Goal: Task Accomplishment & Management: Manage account settings

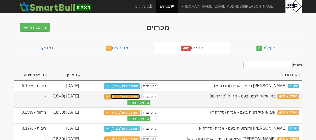
click at [128, 95] on link "דוחות סופיים (מוסדי)" at bounding box center [126, 96] width 30 height 6
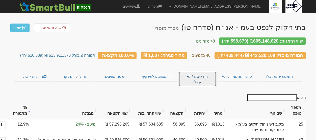
click at [196, 71] on link "דוח קיבלו / לא קיבלו" at bounding box center [197, 79] width 38 height 16
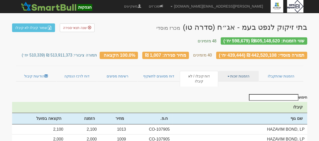
click at [235, 73] on link "הזמנות זוכות" at bounding box center [238, 76] width 41 height 11
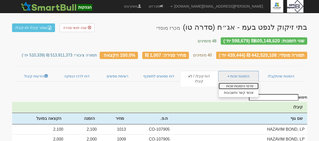
click at [229, 83] on link "פרטי הזמנות זוכות" at bounding box center [239, 86] width 40 height 7
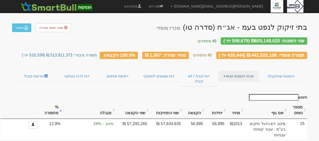
click at [240, 71] on link "פרטי הזמנות זוכות" at bounding box center [238, 76] width 41 height 11
click at [243, 83] on link "אנשי קשר וחשבונות" at bounding box center [239, 86] width 40 height 7
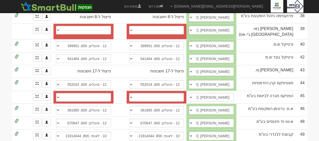
scroll to position [577, 0]
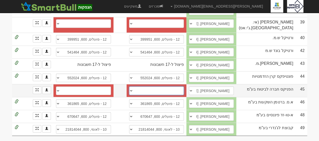
click at [138, 87] on select "לאומי, 876, 1866119 פועלים (12), 600, 642031 מזרחי (20), 61, 96204 מזרחי (20), …" at bounding box center [156, 91] width 55 height 9
click at [136, 87] on select "לאומי, 876, 1866119 פועלים (12), 600, 642031 מזרחי (20), 61, 96204 מזרחי (20), …" at bounding box center [156, 91] width 55 height 9
click at [137, 87] on select "לאומי, 876, 1866119 פועלים (12), 600, 642031 מזרחי (20), 61, 96204 מזרחי (20), …" at bounding box center [156, 91] width 55 height 9
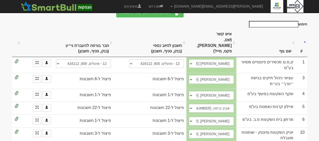
scroll to position [0, 0]
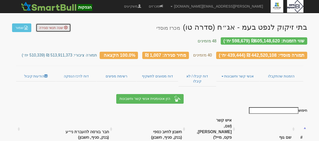
click at [60, 27] on span "שנה תנאי סגירה" at bounding box center [51, 28] width 24 height 4
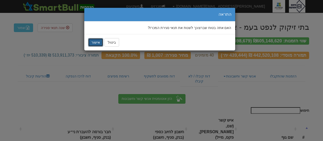
click at [96, 42] on button "אישור" at bounding box center [95, 42] width 15 height 9
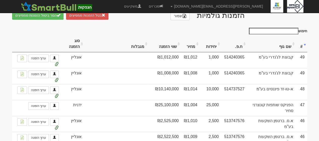
scroll to position [316, 0]
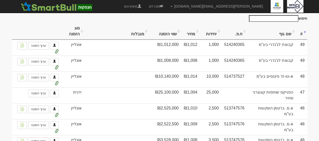
click at [287, 37] on th "שם גוף" at bounding box center [271, 31] width 49 height 17
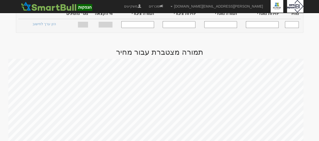
scroll to position [0, 0]
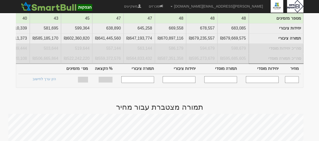
scroll to position [124, 0]
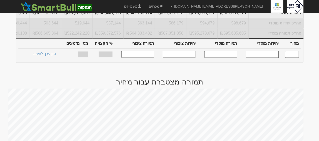
click at [294, 55] on input "text" at bounding box center [292, 54] width 14 height 7
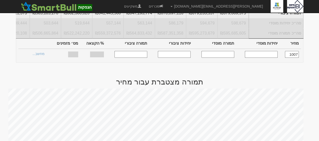
type input "1,007"
type input "439,444"
type input "442,520,108"
type input "510,339"
type input "513,911,373"
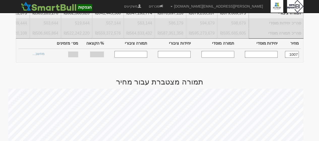
type input "100%"
type input "40"
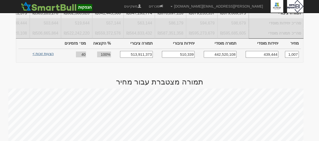
type input "1,007"
click at [48, 56] on link "הצעות זוכות >" at bounding box center [43, 54] width 28 height 7
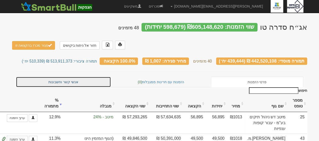
click at [61, 77] on link "אנשי קשר וחשבונות" at bounding box center [63, 82] width 95 height 11
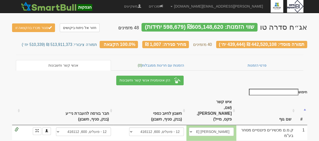
click at [284, 105] on th "שם גוף" at bounding box center [266, 111] width 60 height 28
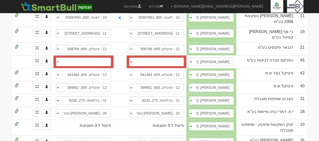
scroll to position [288, 0]
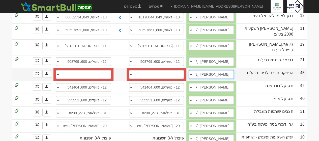
click at [204, 75] on select "גיא פרידלר, 03-7337977, guyf@fnx.co.il אייל טלמור, 054-3432872, eyalt1@fnx.co.i…" at bounding box center [211, 74] width 45 height 9
select select "5a716a27c22a260004f7d546"
click at [202, 72] on select "גיא פרידלר, 03-7337977, guyf@fnx.co.il אייל טלמור, 054-3432872, eyalt1@fnx.co.i…" at bounding box center [211, 74] width 45 height 9
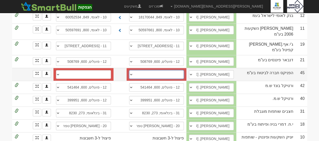
click at [137, 76] on select "לאומי, 876, 1866119 פועלים (12), 600, 642031 מזרחי (20), 61, 96204 מזרחי (20), …" at bounding box center [156, 74] width 55 height 9
select select "680687f2145397252d6ec389"
click at [135, 72] on select "לאומי, 876, 1866119 פועלים (12), 600, 642031 מזרחי (20), 61, 96204 מזרחי (20), …" at bounding box center [156, 74] width 55 height 9
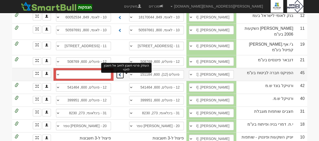
click at [122, 76] on span at bounding box center [120, 75] width 4 height 4
select select "680687f4145397252d6ec3b4"
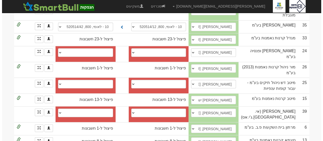
scroll to position [426, 0]
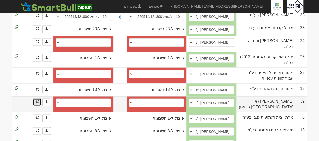
click at [36, 106] on link at bounding box center [37, 102] width 9 height 8
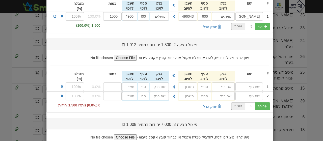
scroll to position [79, 0]
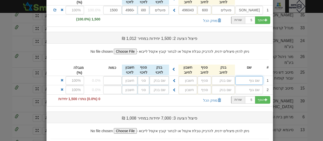
click at [257, 79] on input "text" at bounding box center [249, 80] width 28 height 9
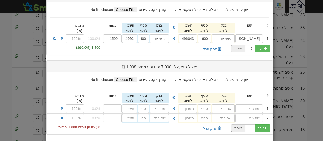
scroll to position [145, 0]
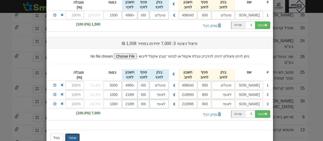
click at [73, 134] on button "שמור" at bounding box center [72, 138] width 15 height 9
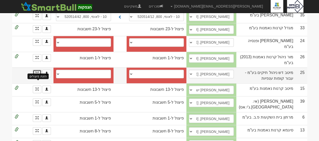
click at [38, 74] on span at bounding box center [37, 72] width 3 height 3
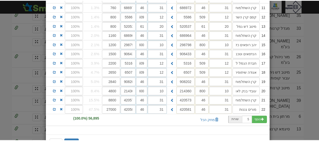
scroll to position [189, 0]
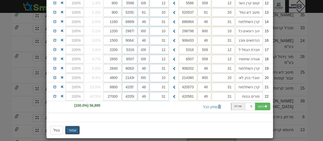
click at [70, 126] on button "שמור" at bounding box center [72, 130] width 15 height 9
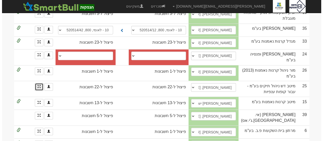
scroll to position [444, 0]
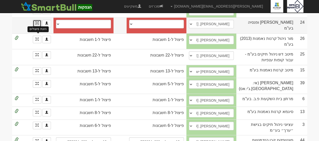
click at [38, 24] on span at bounding box center [37, 22] width 3 height 3
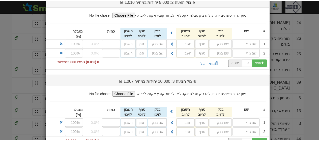
scroll to position [264, 0]
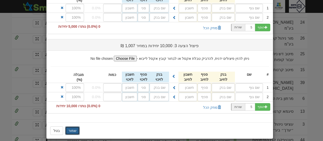
click at [74, 126] on button "שמור" at bounding box center [72, 130] width 15 height 9
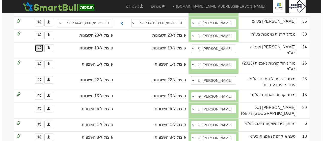
scroll to position [419, 0]
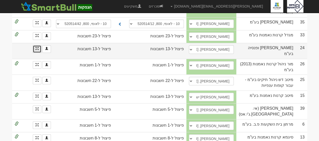
click at [36, 53] on link at bounding box center [37, 49] width 9 height 8
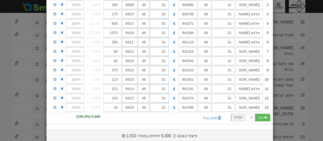
scroll to position [95, 0]
click at [214, 116] on button "מחק הכל" at bounding box center [212, 117] width 24 height 9
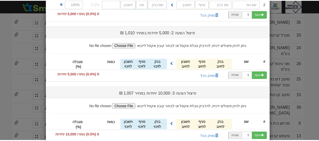
scroll to position [127, 0]
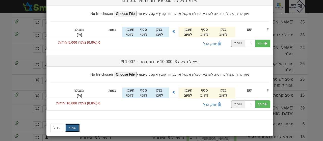
click at [73, 126] on button "שמור" at bounding box center [72, 128] width 15 height 9
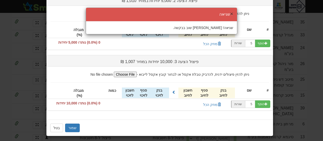
click at [232, 14] on button "×" at bounding box center [231, 13] width 3 height 5
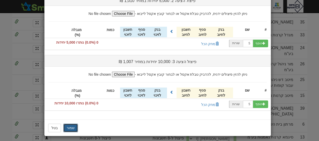
click at [71, 124] on button "שמור" at bounding box center [70, 128] width 15 height 9
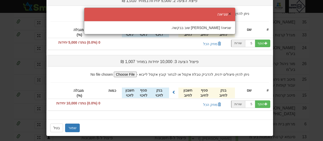
click at [230, 13] on button "×" at bounding box center [229, 13] width 3 height 5
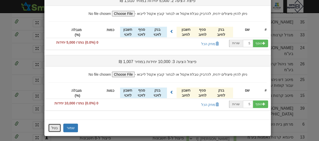
click at [53, 124] on button "בטל" at bounding box center [54, 128] width 13 height 9
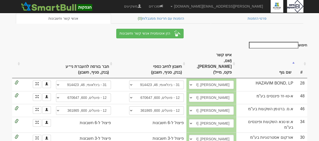
scroll to position [0, 0]
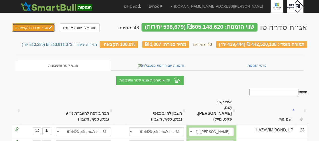
click at [35, 27] on button "סגור מכרז בהקצאה זו" at bounding box center [33, 27] width 43 height 9
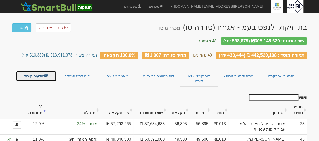
click at [33, 71] on link "הודעות קיבול" at bounding box center [36, 76] width 41 height 11
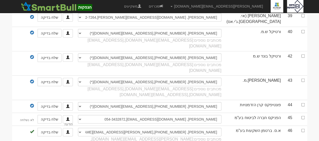
scroll to position [678, 0]
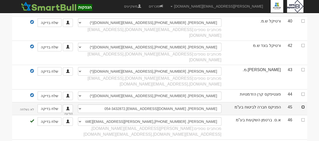
click at [303, 105] on input "checkbox" at bounding box center [303, 106] width 3 height 3
checkbox input "true"
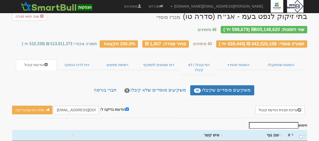
scroll to position [7, 0]
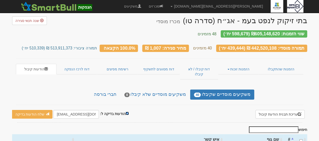
click at [126, 112] on input "הודעות בדיקה ל:" at bounding box center [127, 113] width 3 height 3
checkbox input "false"
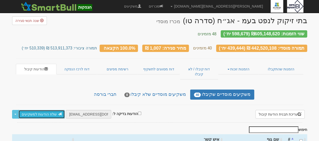
click at [32, 110] on link "שלח הודעות למשקיעים" at bounding box center [41, 114] width 47 height 9
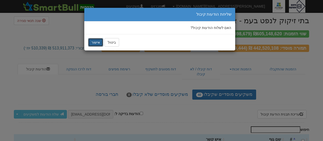
click at [95, 41] on button "אישור" at bounding box center [95, 42] width 15 height 9
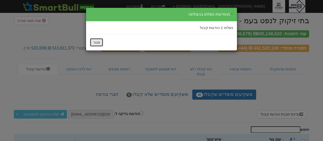
click at [95, 41] on button "סגור" at bounding box center [96, 42] width 13 height 9
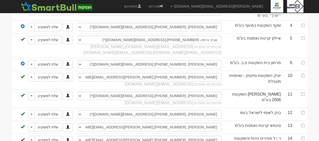
scroll to position [173, 0]
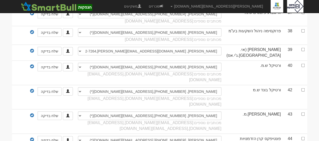
scroll to position [678, 0]
